Goal: Information Seeking & Learning: Learn about a topic

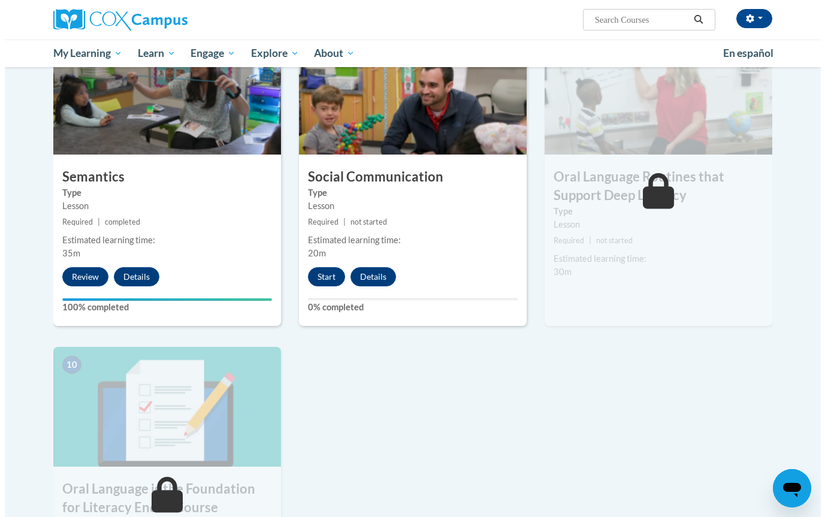
scroll to position [988, 0]
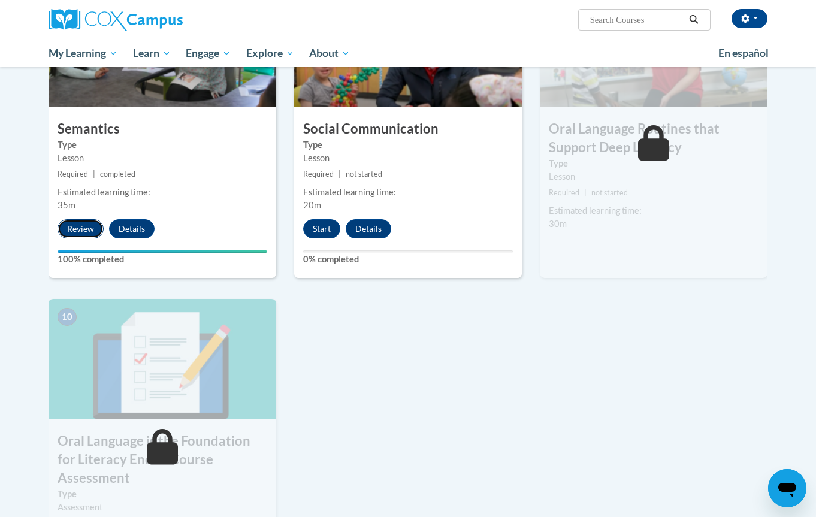
click at [74, 233] on button "Review" at bounding box center [81, 228] width 46 height 19
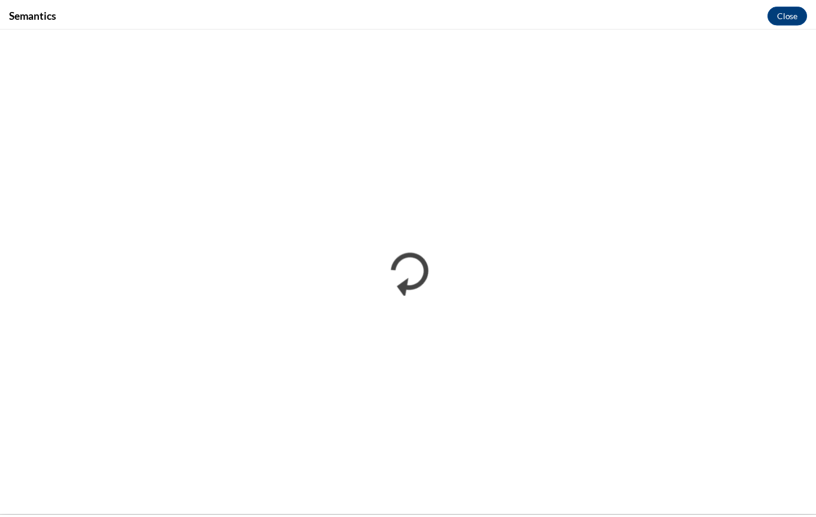
scroll to position [0, 0]
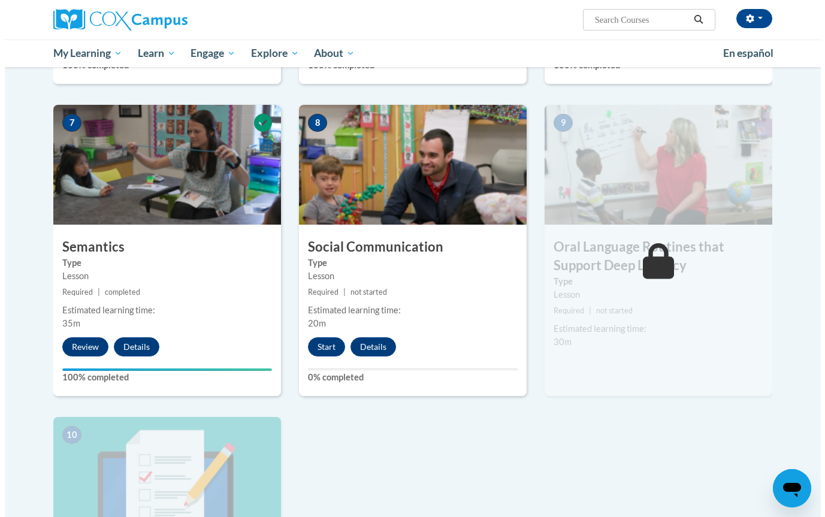
scroll to position [909, 0]
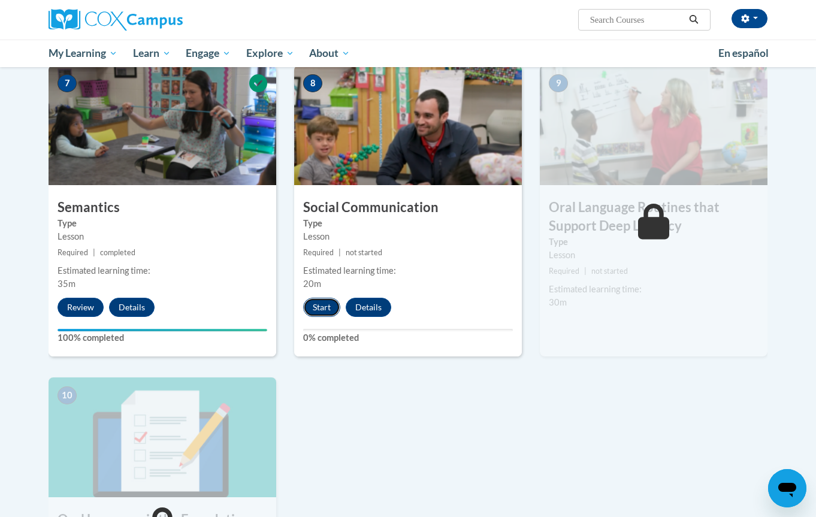
click at [319, 306] on button "Start" at bounding box center [321, 307] width 37 height 19
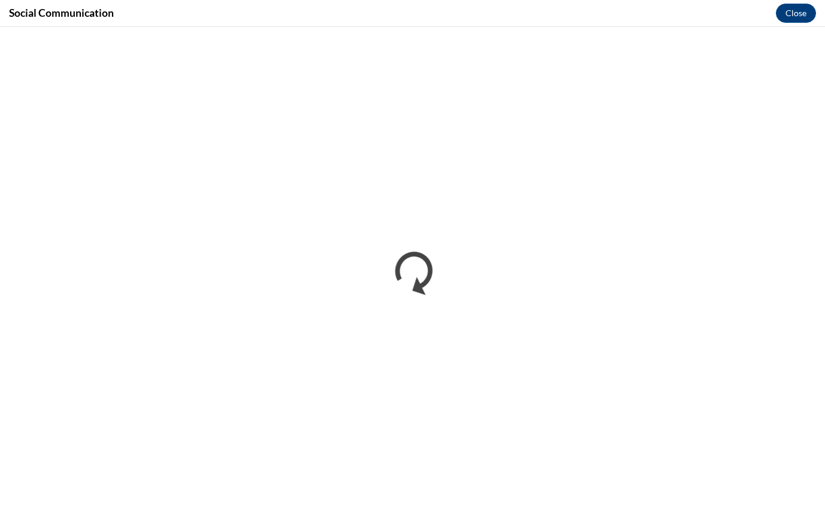
scroll to position [0, 0]
